Goal: Task Accomplishment & Management: Understand process/instructions

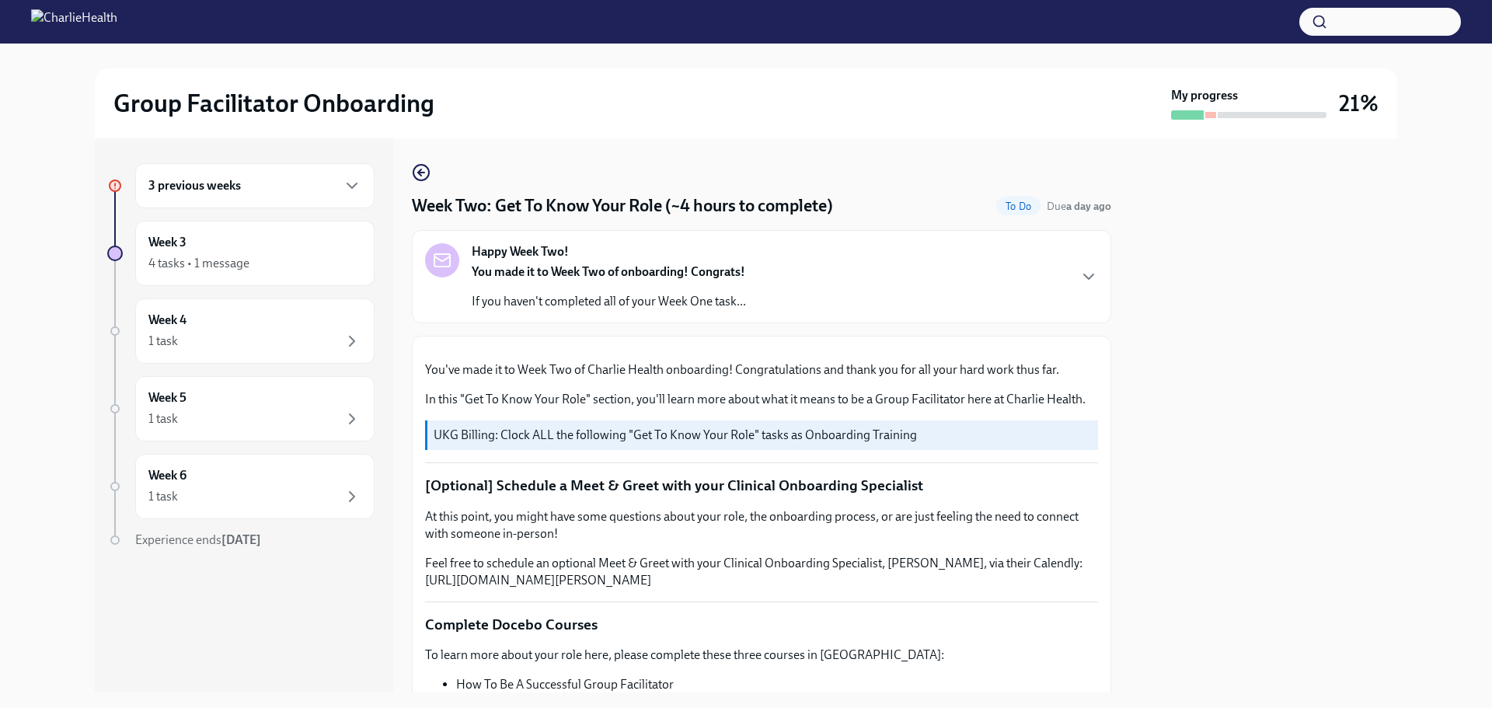
scroll to position [466, 0]
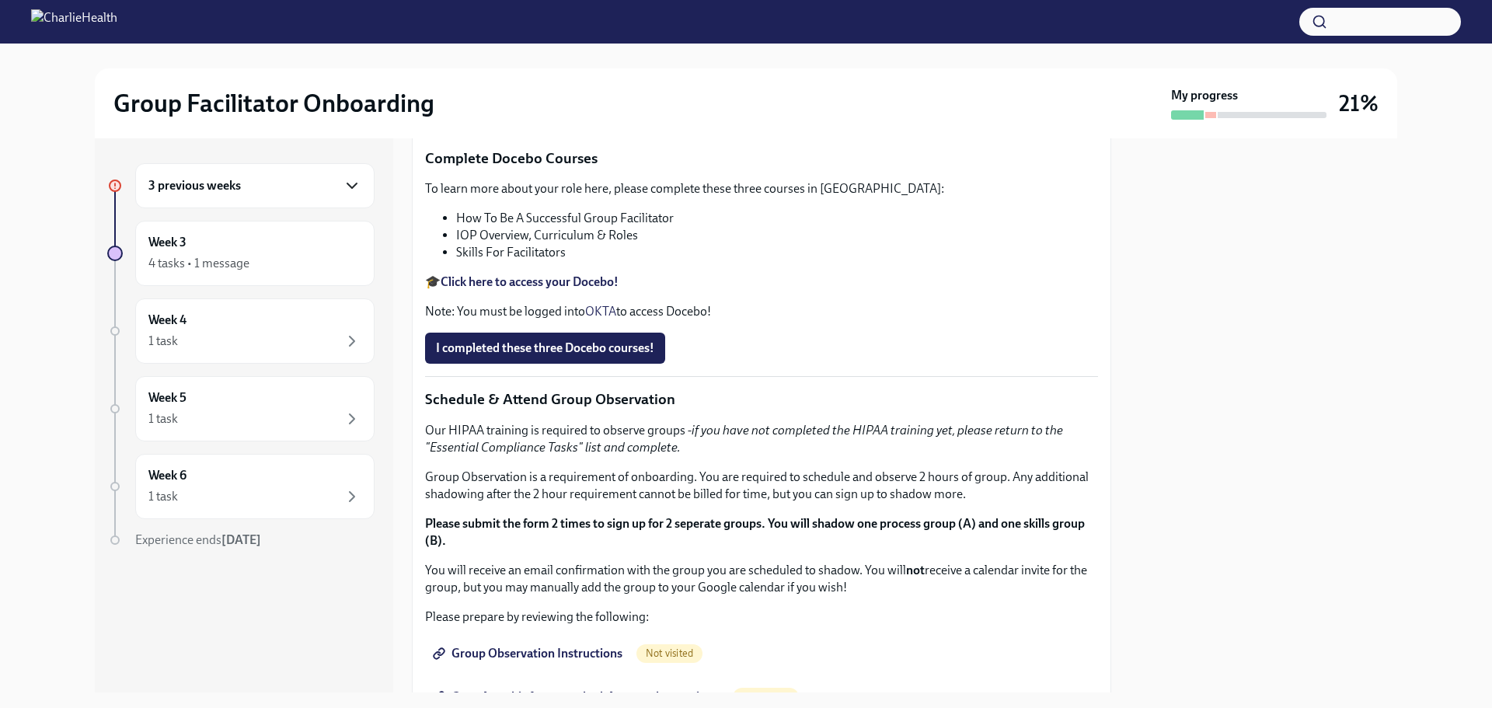
click at [346, 189] on icon "button" at bounding box center [352, 185] width 19 height 19
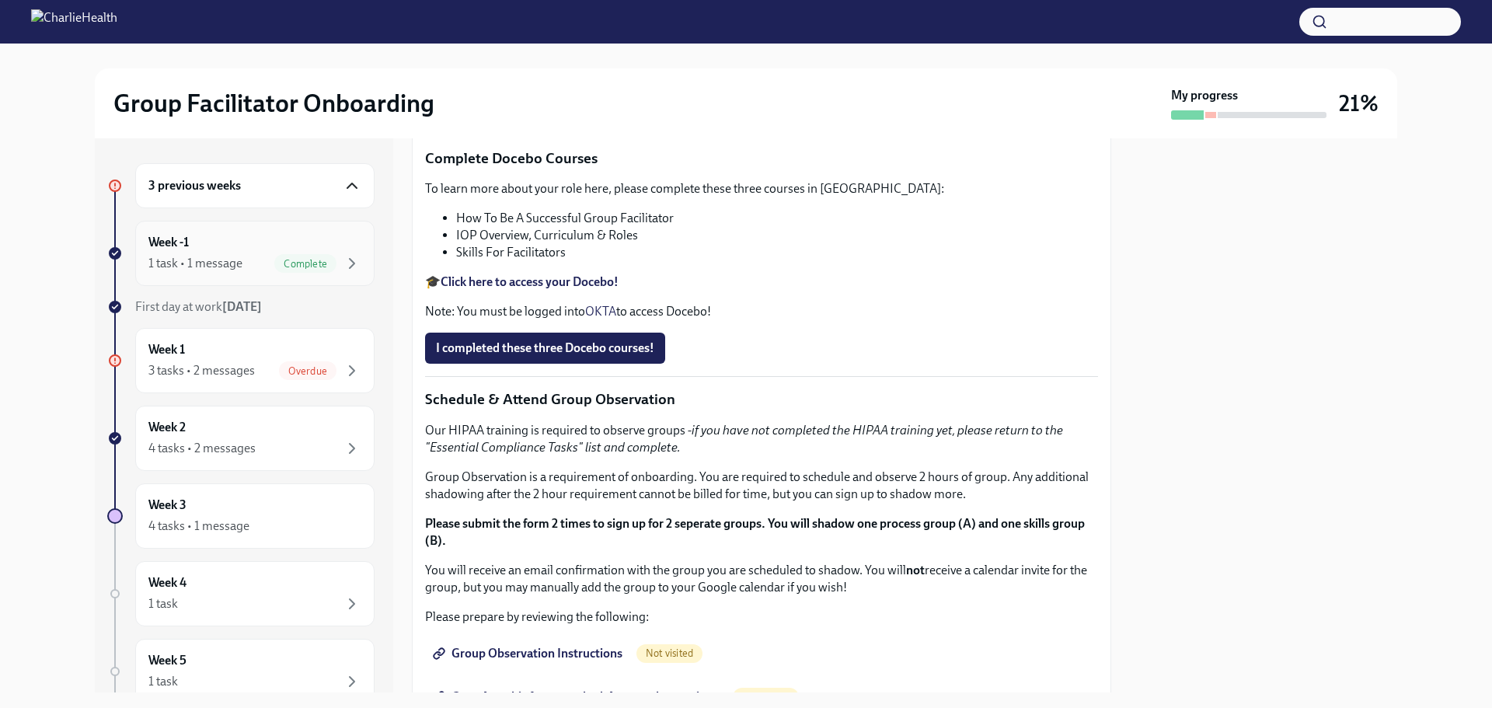
click at [194, 238] on div "Week -1 1 task • 1 message Complete" at bounding box center [254, 253] width 213 height 39
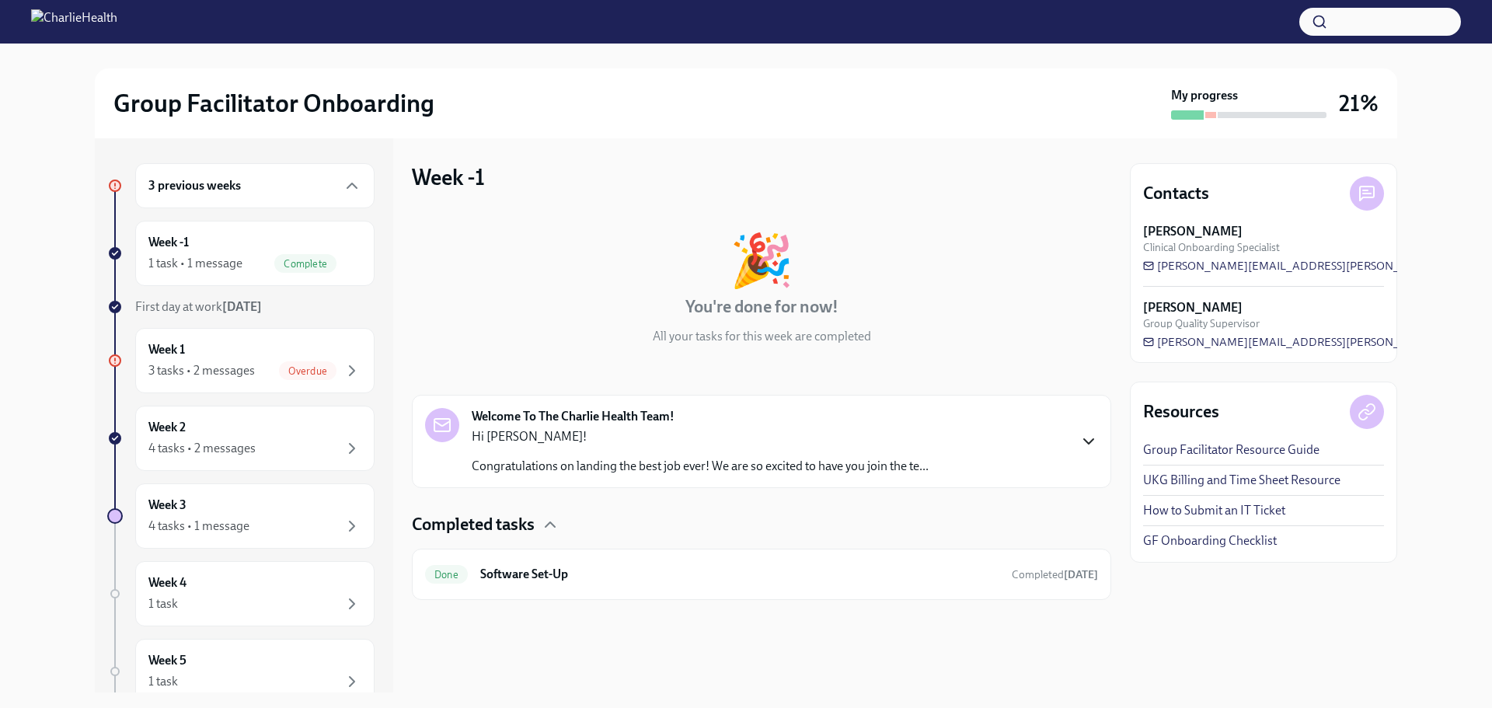
click at [1095, 437] on icon "button" at bounding box center [1088, 441] width 19 height 19
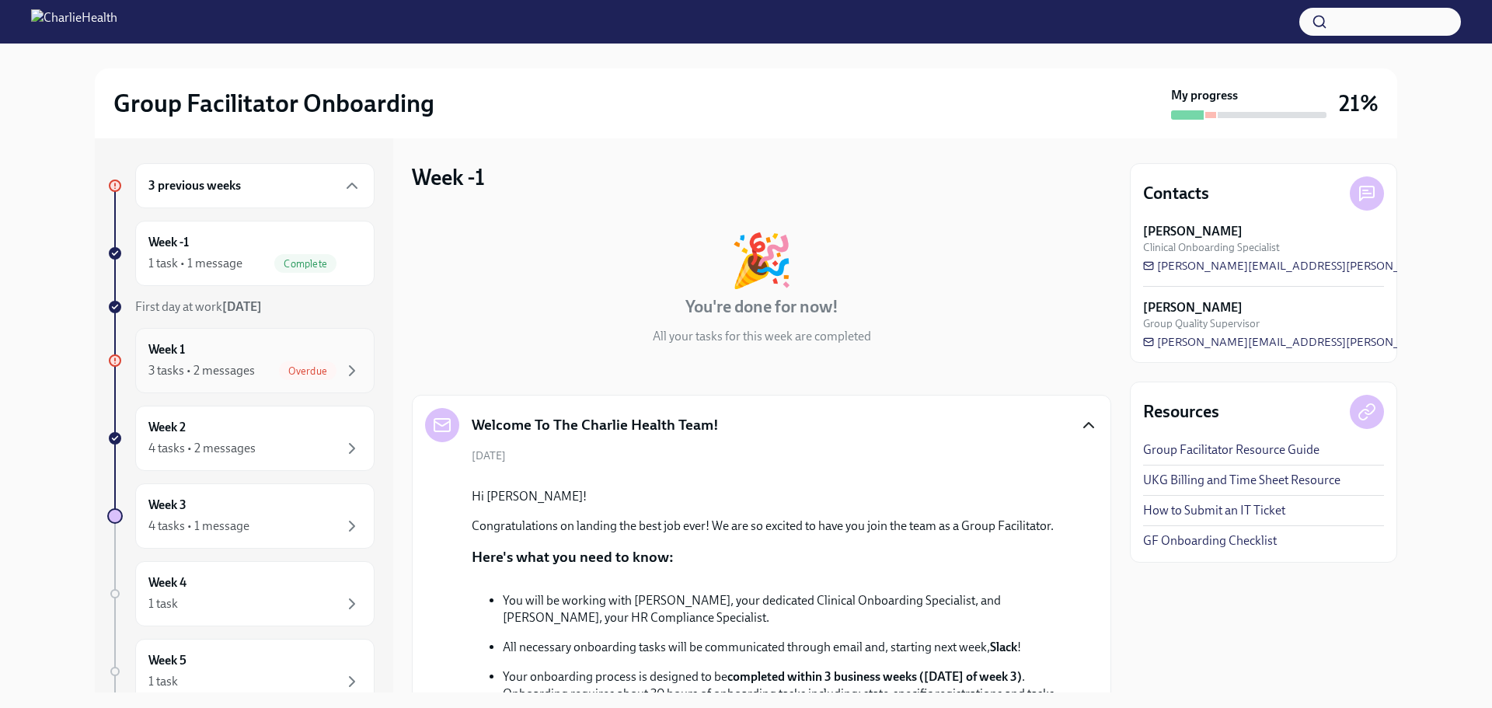
click at [296, 370] on span "Overdue" at bounding box center [307, 371] width 57 height 12
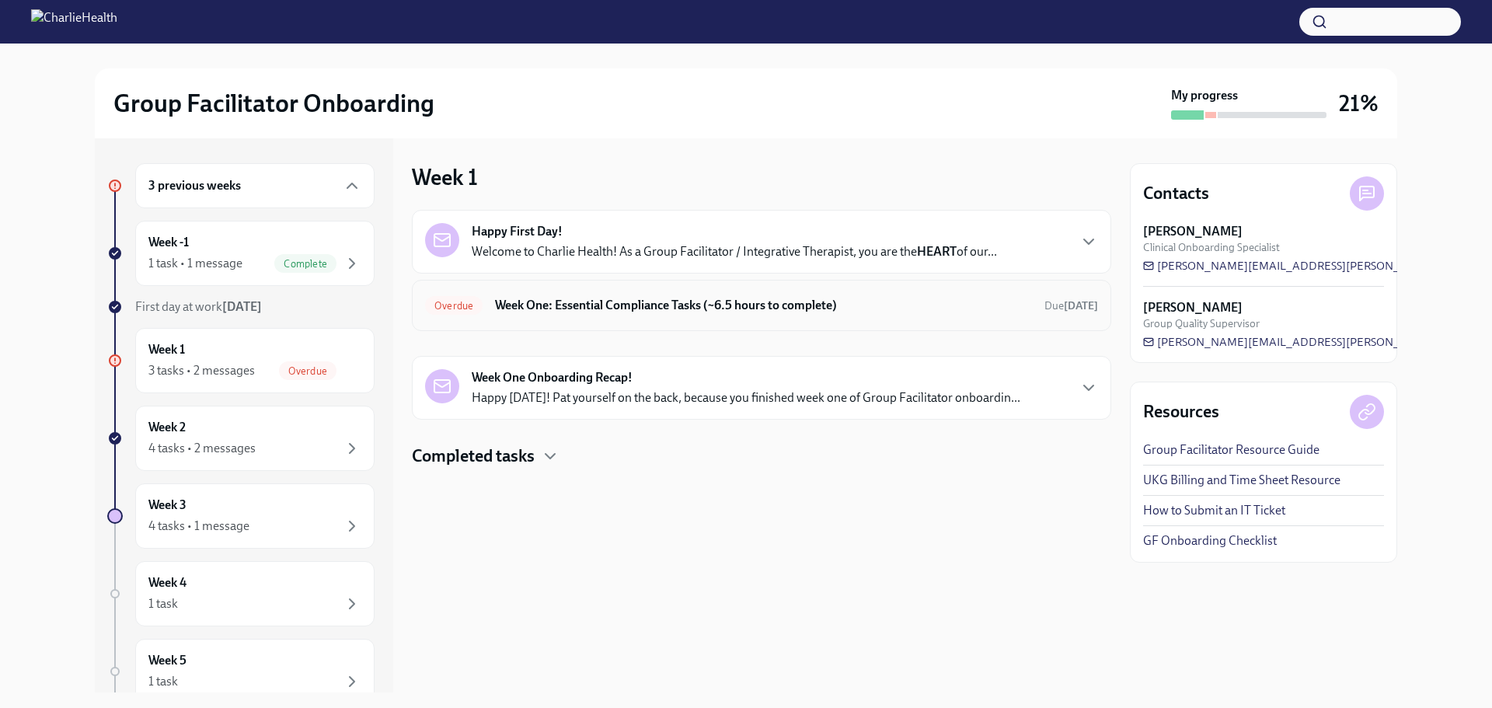
click at [443, 303] on span "Overdue" at bounding box center [453, 306] width 57 height 12
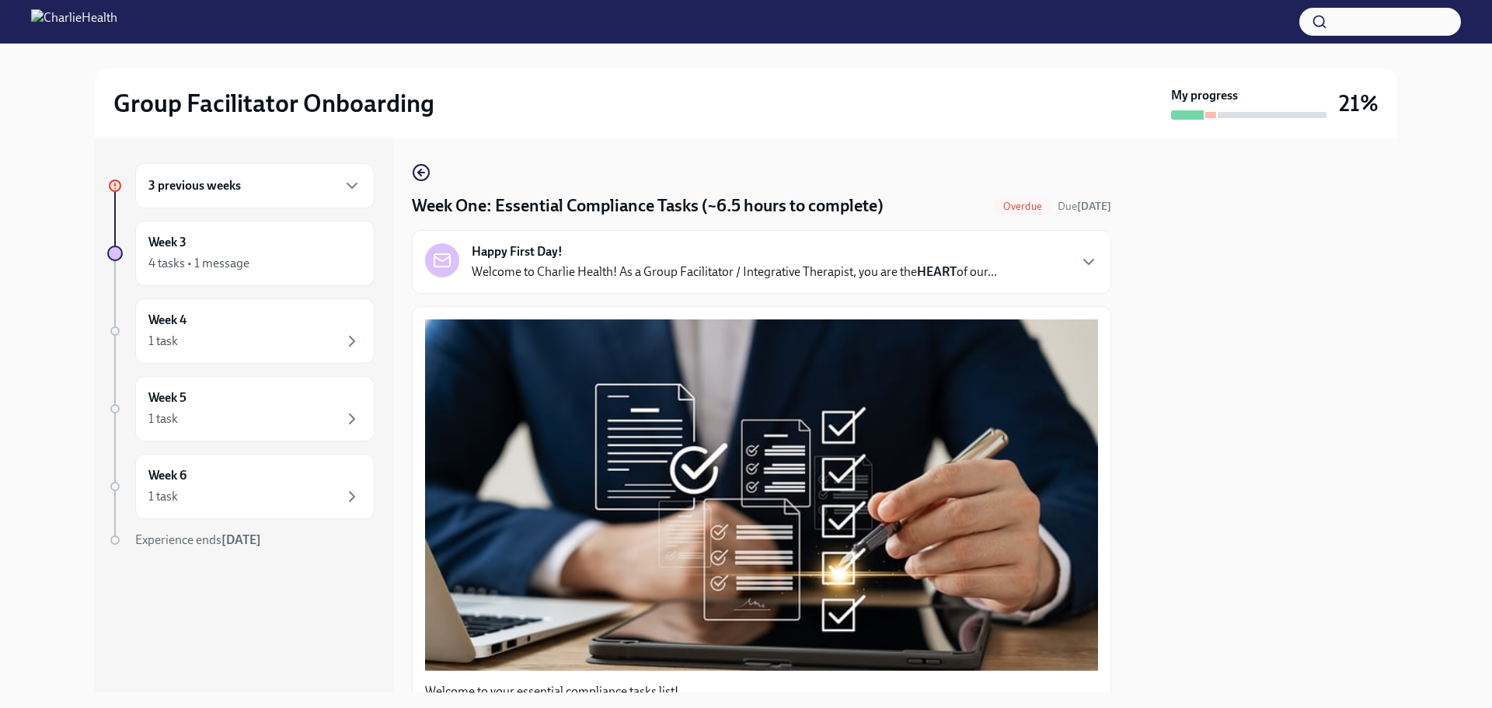
click at [1071, 249] on div "Happy First Day! Welcome to Charlie Health! As a Group Facilitator / Integrativ…" at bounding box center [761, 261] width 673 height 37
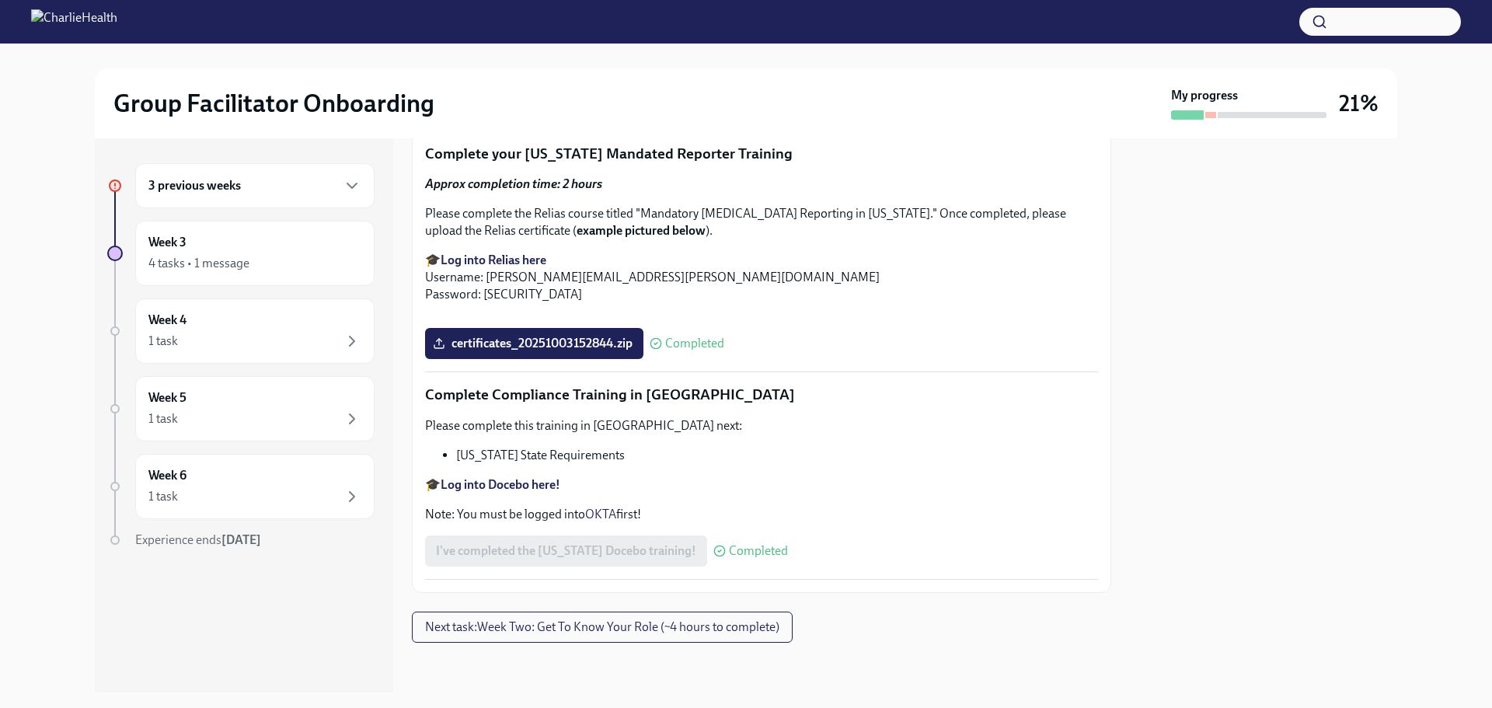
scroll to position [4085, 0]
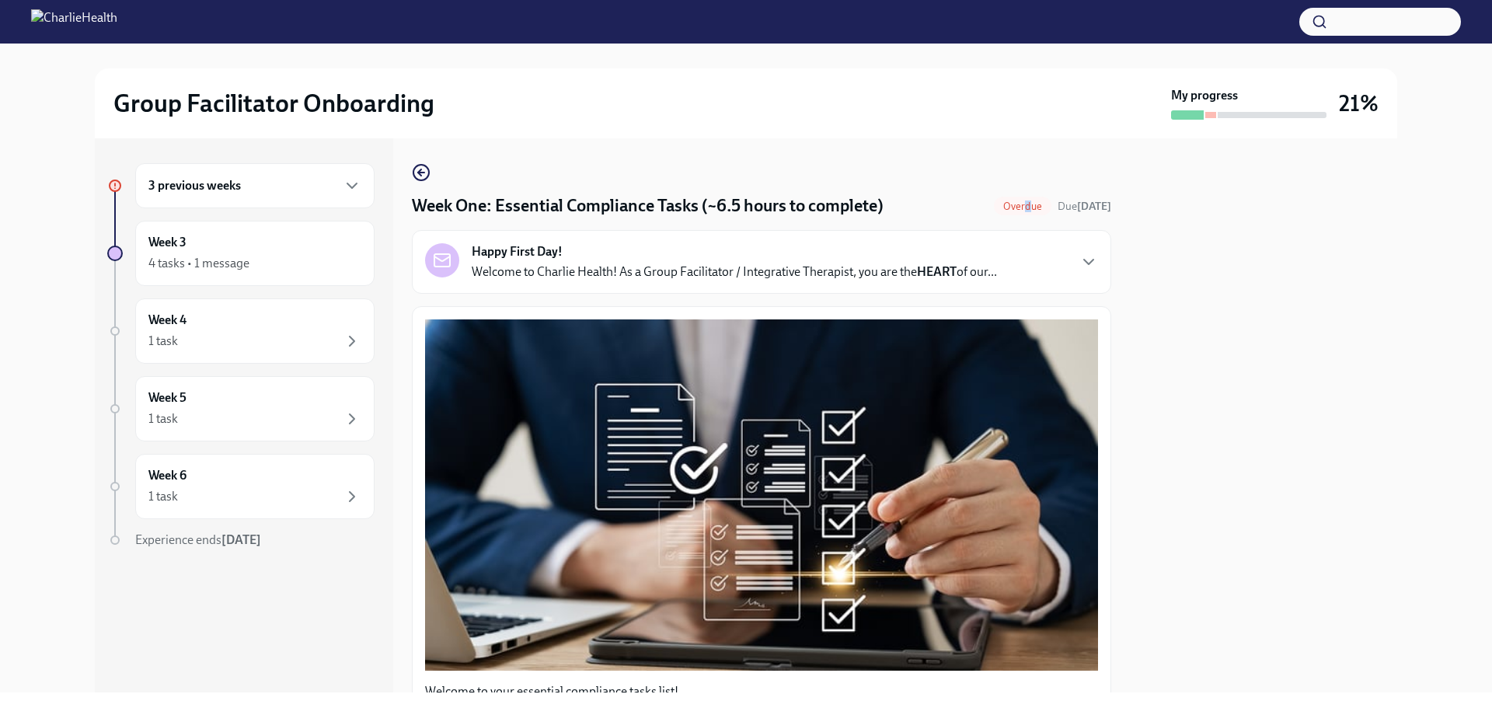
click at [998, 201] on div "Overdue" at bounding box center [1022, 206] width 57 height 19
click at [998, 200] on span "Overdue" at bounding box center [1022, 206] width 57 height 12
click at [994, 207] on span "Overdue" at bounding box center [1022, 206] width 57 height 12
click at [1079, 260] on icon "button" at bounding box center [1088, 261] width 19 height 19
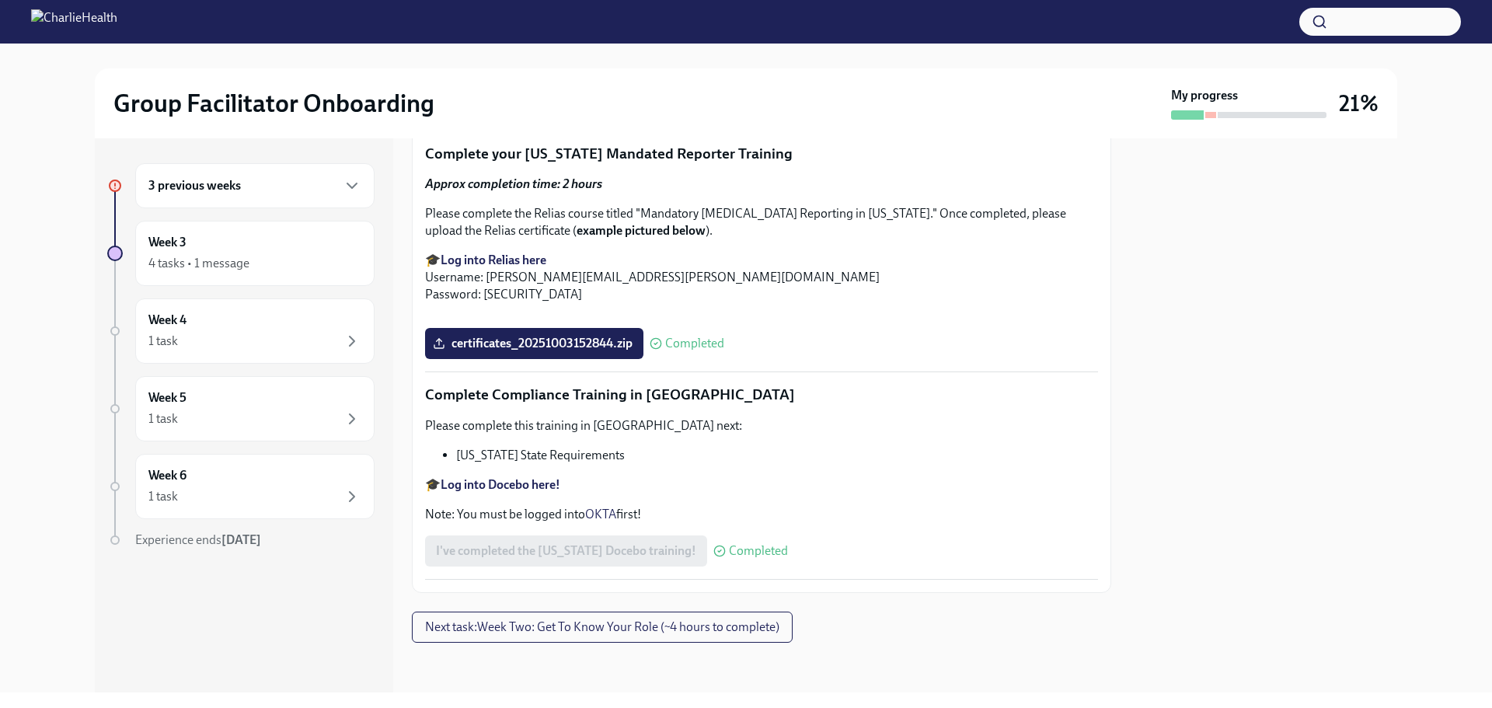
scroll to position [4085, 0]
click at [625, 625] on span "Next task : Week Two: Get To Know Your Role (~4 hours to complete)" at bounding box center [602, 627] width 354 height 16
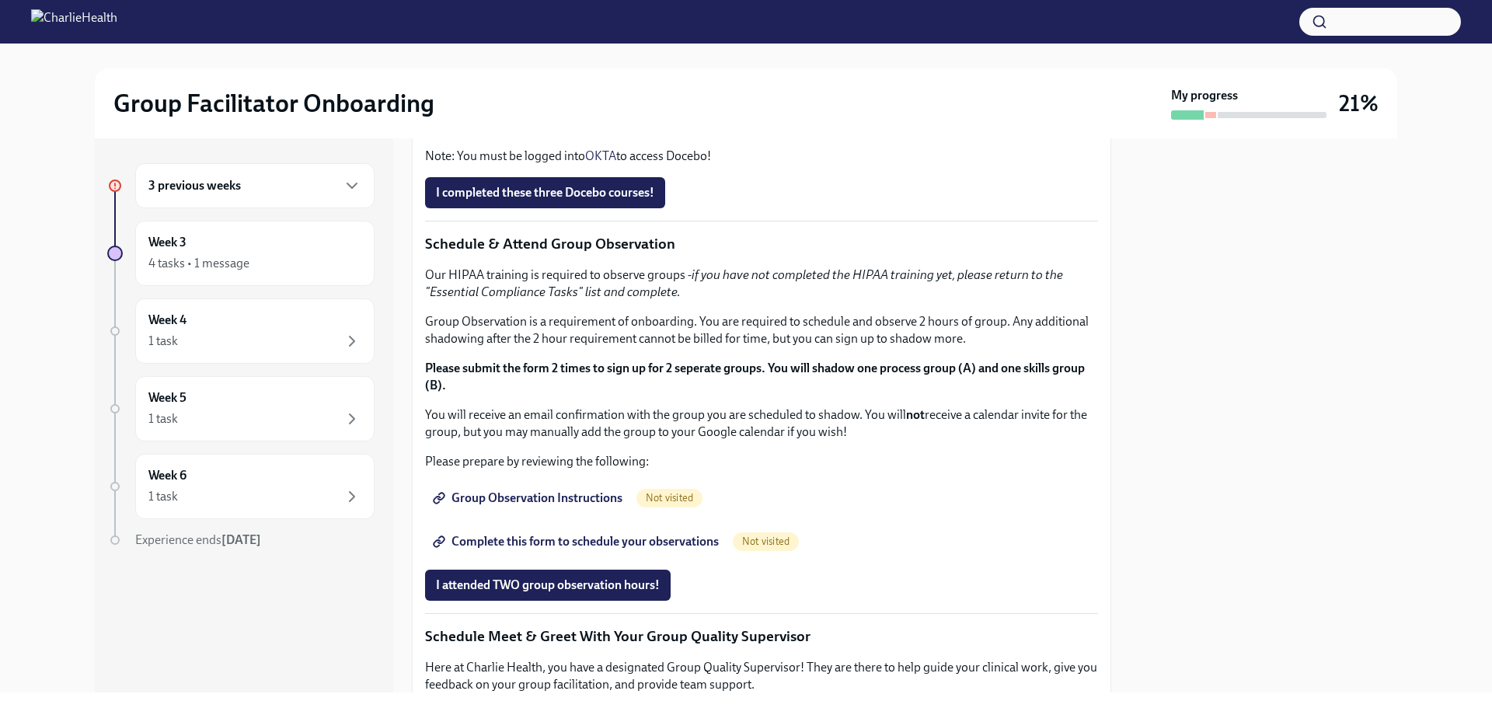
scroll to position [699, 0]
